Goal: Information Seeking & Learning: Learn about a topic

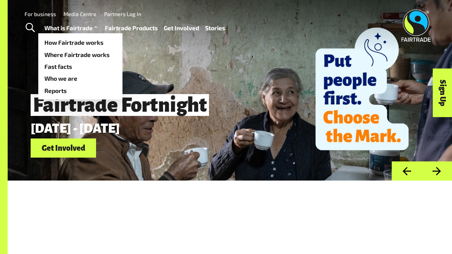
click at [66, 27] on link "What is Fairtrade" at bounding box center [71, 28] width 55 height 11
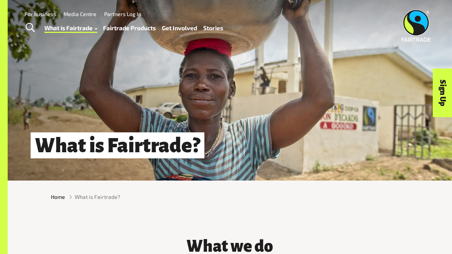
click at [148, 28] on link "Fairtrade Products" at bounding box center [129, 28] width 53 height 11
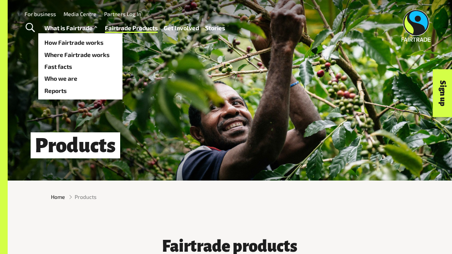
click at [58, 27] on link "What is Fairtrade" at bounding box center [71, 28] width 55 height 11
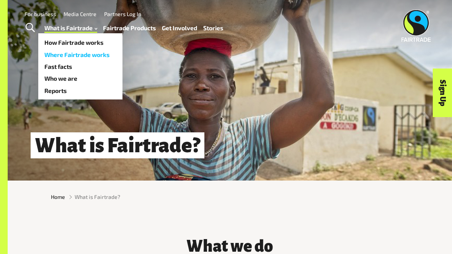
click at [87, 52] on link "Where Fairtrade works" at bounding box center [80, 55] width 84 height 12
click at [77, 45] on link "How Fairtrade works" at bounding box center [80, 42] width 84 height 12
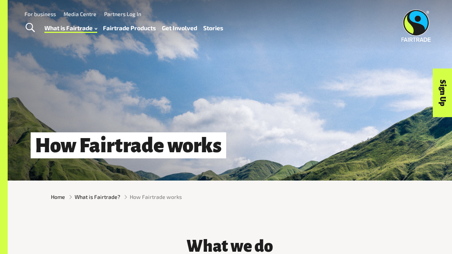
click at [138, 19] on div "What is Fairtrade How Fairtrade works Where Fairtrade works Fast facts Who we a…" at bounding box center [136, 27] width 185 height 19
click at [138, 24] on link "Fairtrade Products" at bounding box center [129, 28] width 53 height 11
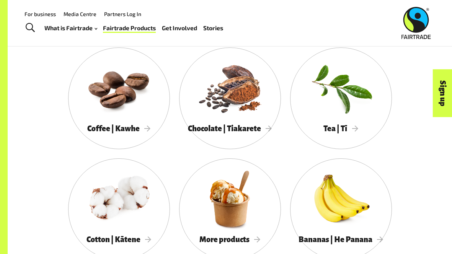
scroll to position [590, 0]
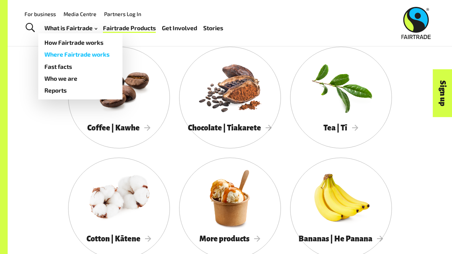
click at [85, 54] on link "Where Fairtrade works" at bounding box center [80, 54] width 84 height 12
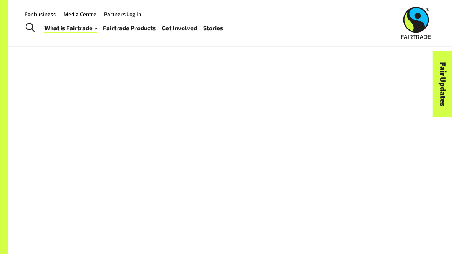
scroll to position [475, 0]
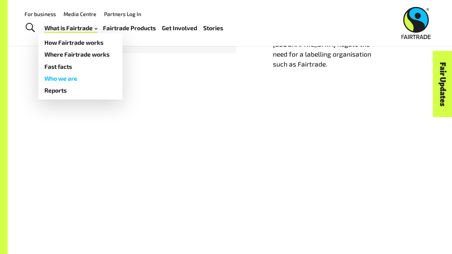
click at [71, 79] on link "Who we are" at bounding box center [80, 78] width 84 height 12
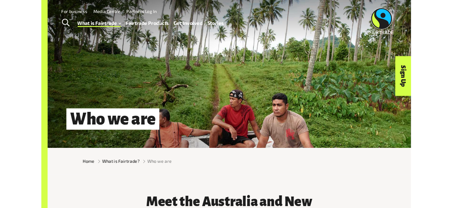
scroll to position [0, 0]
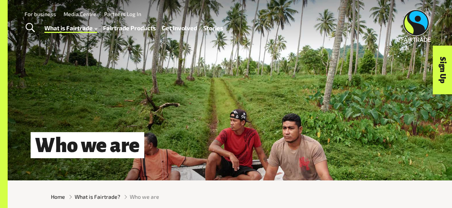
click at [133, 27] on link "Fairtrade Products" at bounding box center [129, 28] width 53 height 11
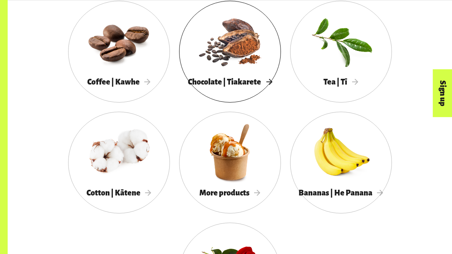
scroll to position [637, 0]
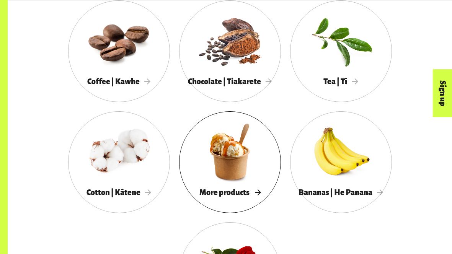
click at [233, 180] on div at bounding box center [230, 152] width 102 height 66
click at [224, 147] on div at bounding box center [230, 152] width 102 height 66
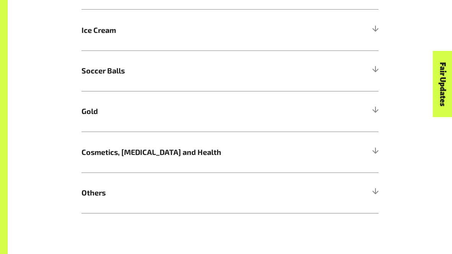
scroll to position [493, 0]
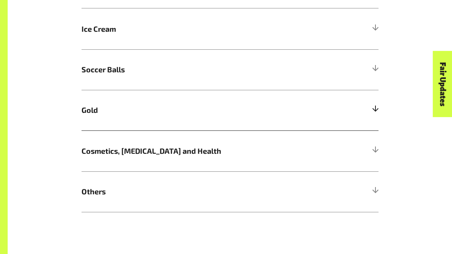
click at [226, 109] on span "Gold" at bounding box center [192, 109] width 223 height 11
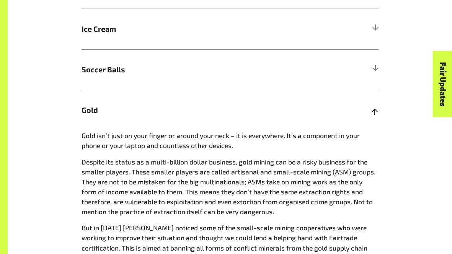
click at [226, 109] on span "Gold" at bounding box center [192, 109] width 223 height 11
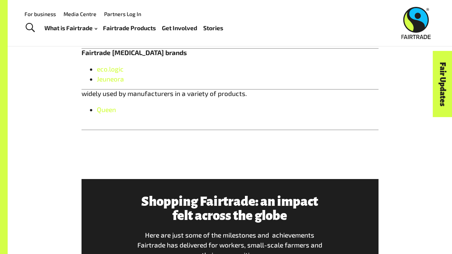
scroll to position [556, 0]
